Goal: Information Seeking & Learning: Find specific fact

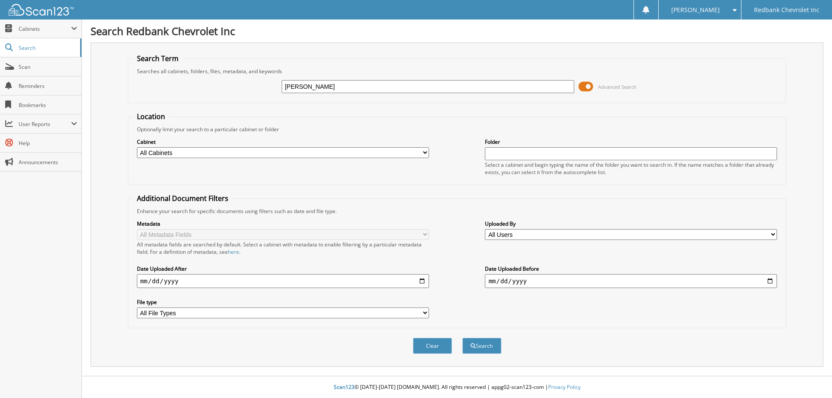
type input "[PERSON_NAME]"
click at [462, 338] on button "Search" at bounding box center [481, 346] width 39 height 16
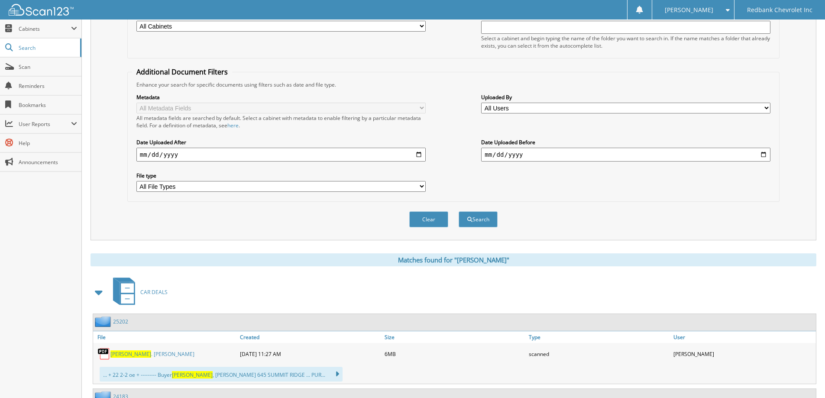
scroll to position [260, 0]
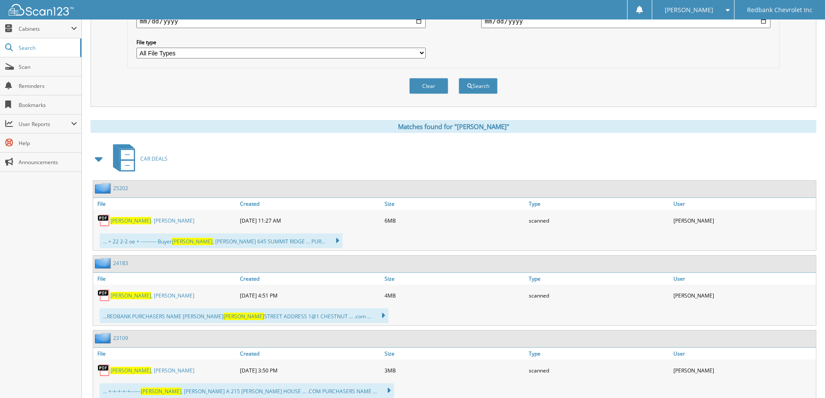
click at [148, 221] on link "[PERSON_NAME] . [PERSON_NAME]" at bounding box center [152, 220] width 84 height 7
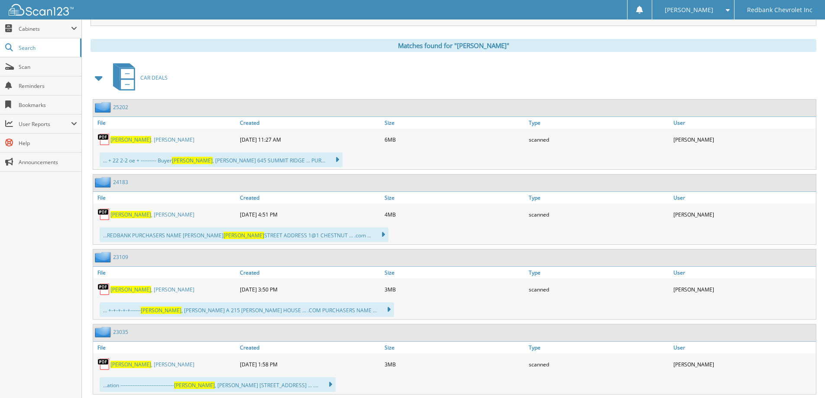
scroll to position [347, 0]
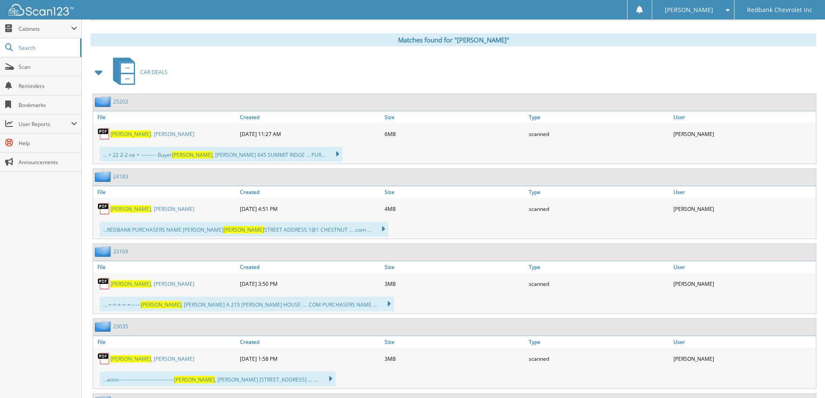
click at [135, 285] on link "[PERSON_NAME]" at bounding box center [152, 283] width 84 height 7
